Goal: Task Accomplishment & Management: Use online tool/utility

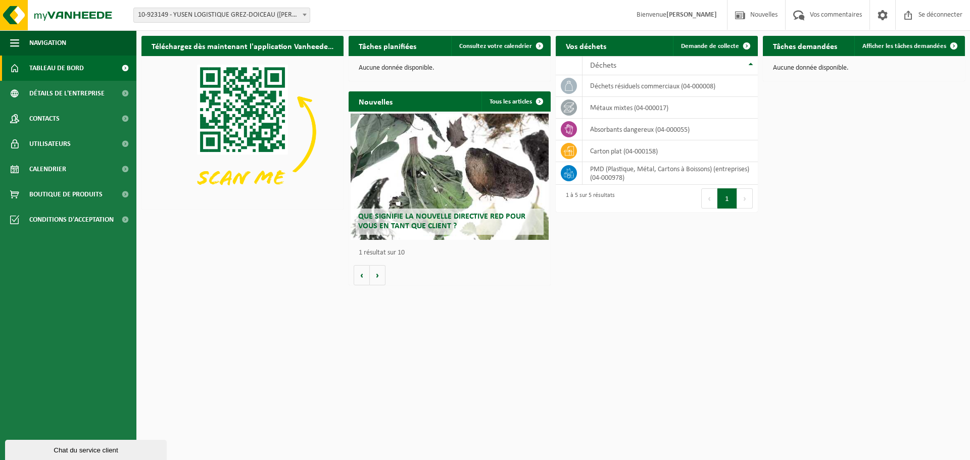
click at [838, 132] on div "Téléchargez dès maintenant l'application Vanheede+ ! Cacher Tâches planifiées C…" at bounding box center [553, 161] width 828 height 260
click at [953, 45] on span at bounding box center [953, 46] width 20 height 20
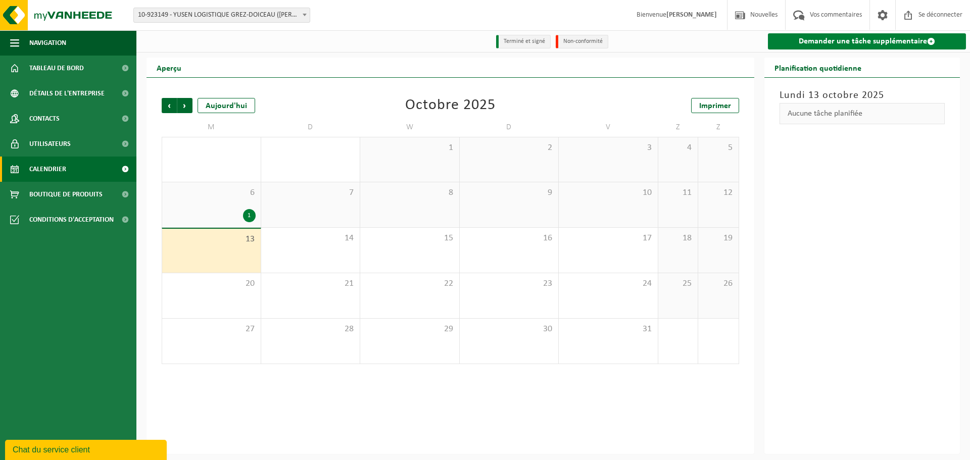
click at [869, 44] on font "Demander une tâche supplémentaire" at bounding box center [863, 41] width 128 height 8
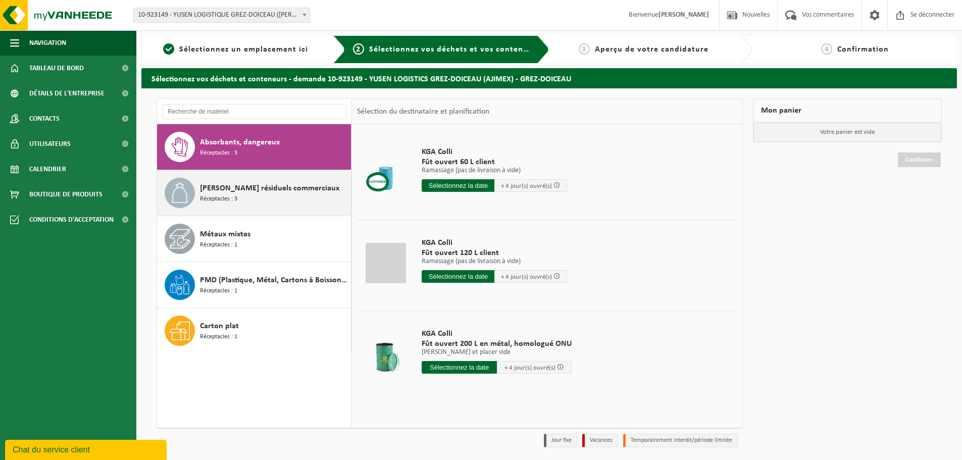
click at [229, 192] on font "[PERSON_NAME] résiduels commerciaux" at bounding box center [269, 188] width 139 height 8
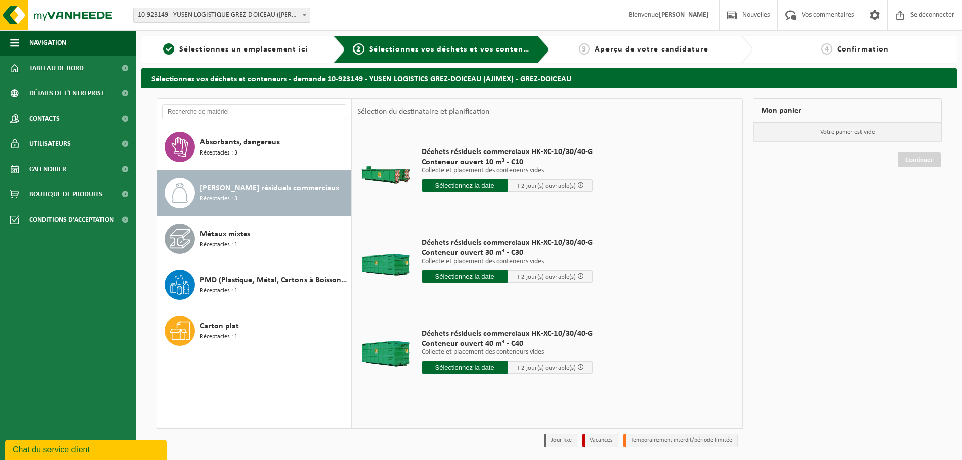
click at [303, 15] on b at bounding box center [305, 15] width 4 height 3
click at [305, 16] on b at bounding box center [305, 15] width 4 height 3
